Goal: Check status

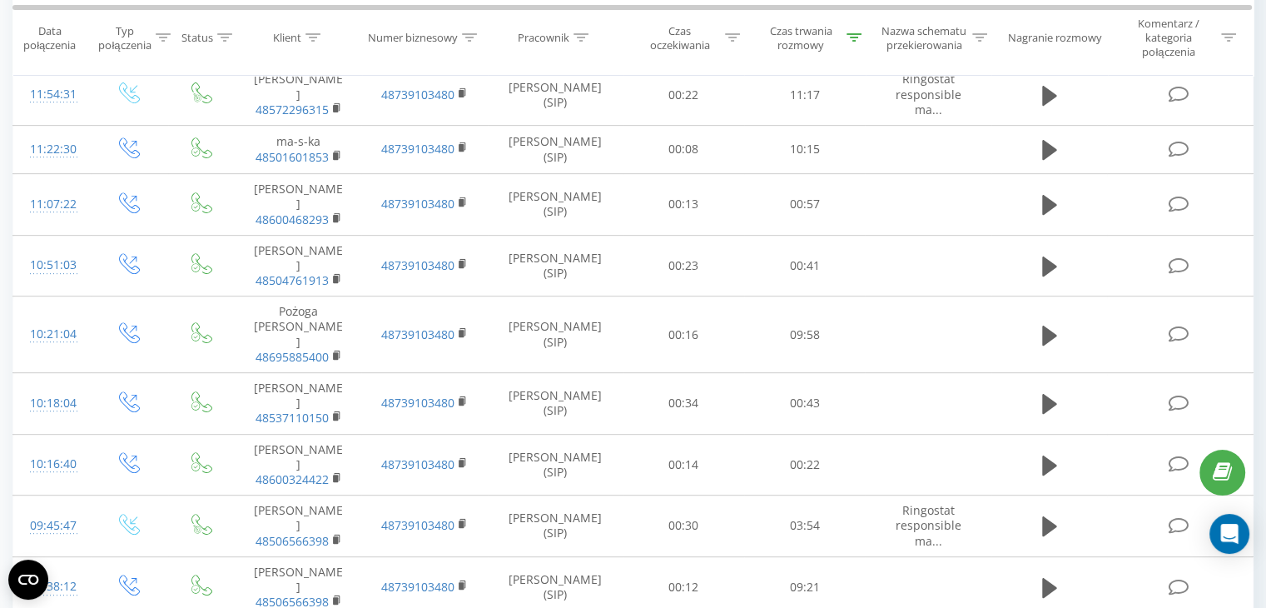
scroll to position [765, 0]
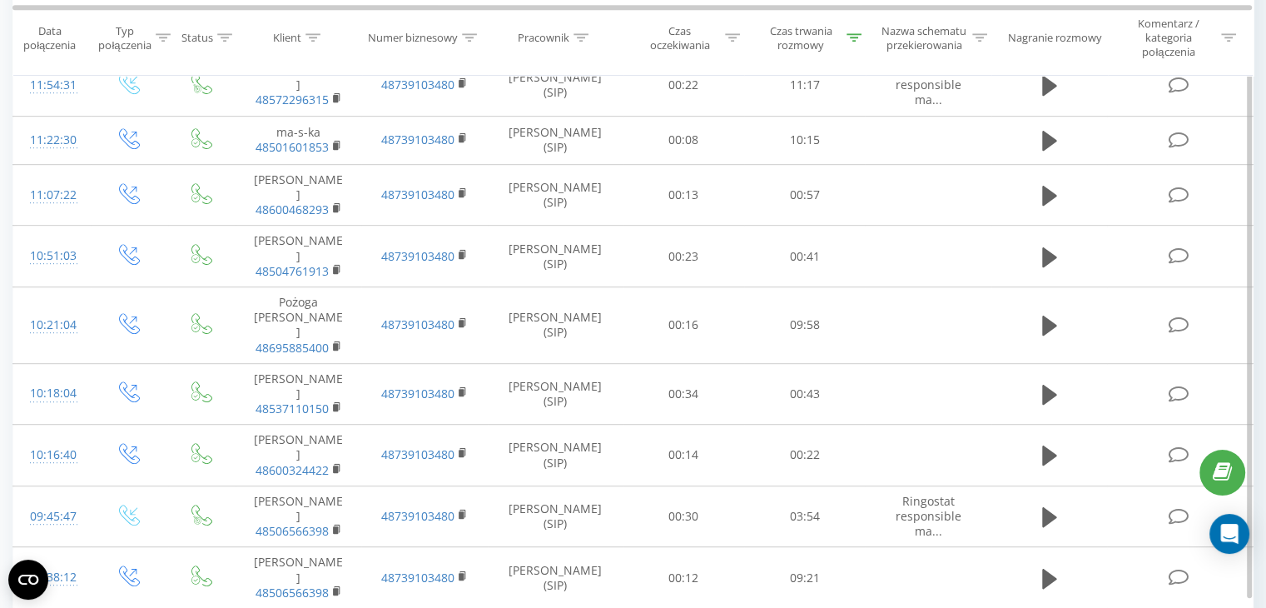
scroll to position [923, 0]
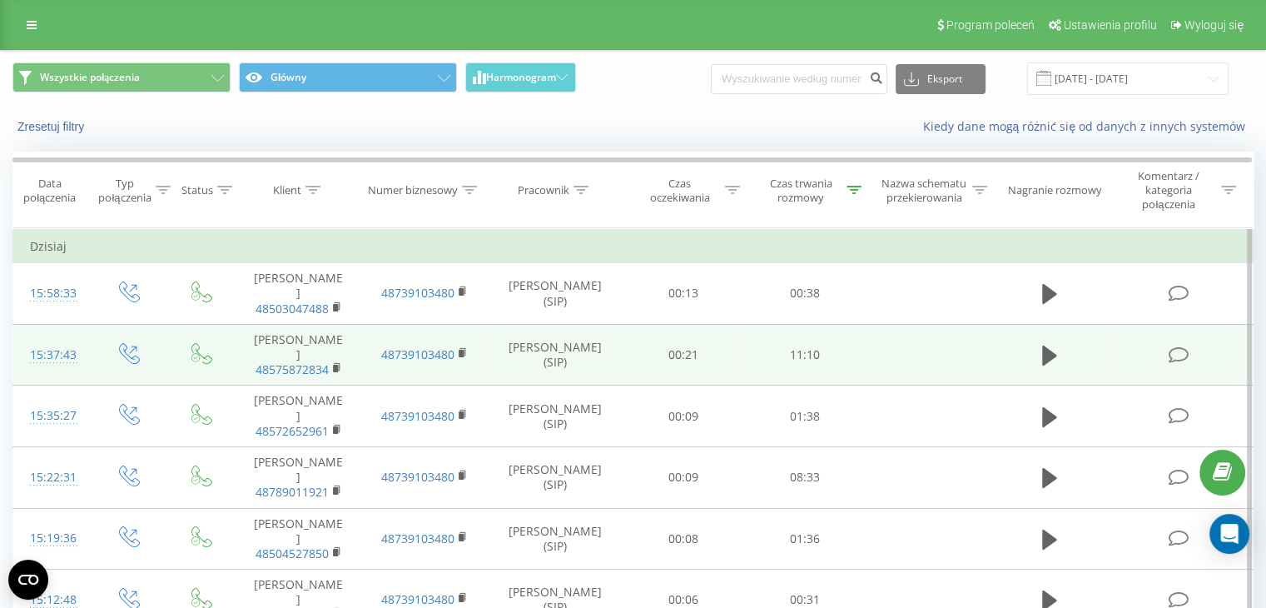
scroll to position [971, 0]
